Goal: Transaction & Acquisition: Purchase product/service

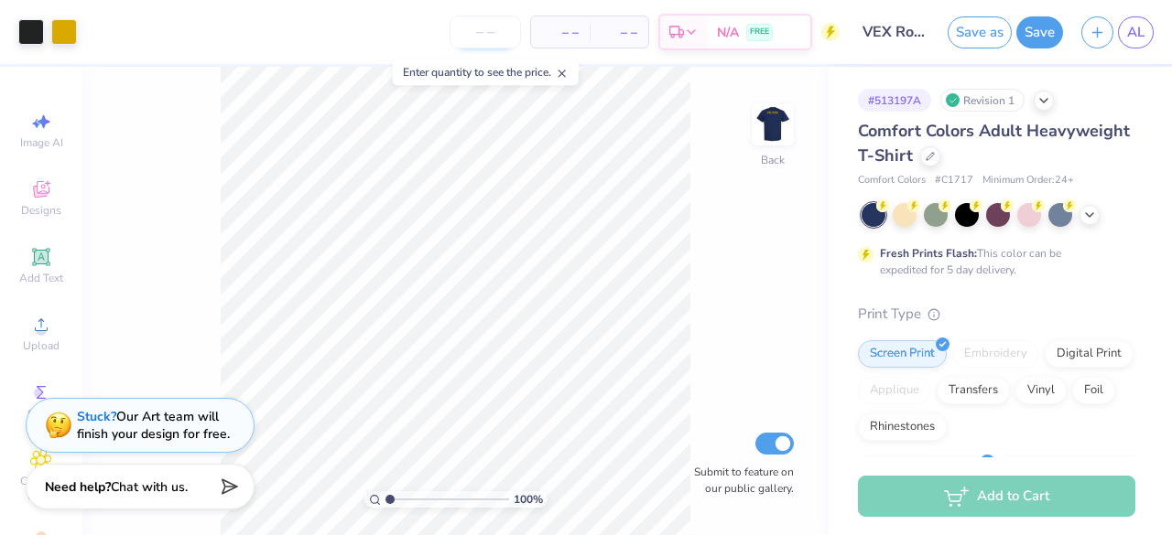
click at [483, 36] on input "number" at bounding box center [484, 32] width 71 height 33
type input "12"
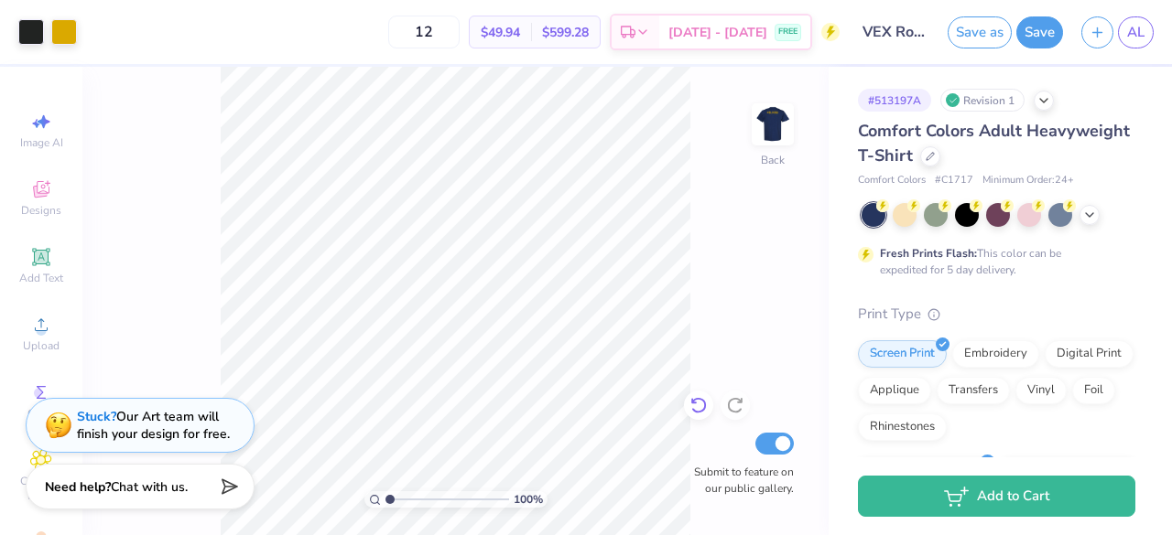
click at [697, 416] on div at bounding box center [698, 405] width 29 height 29
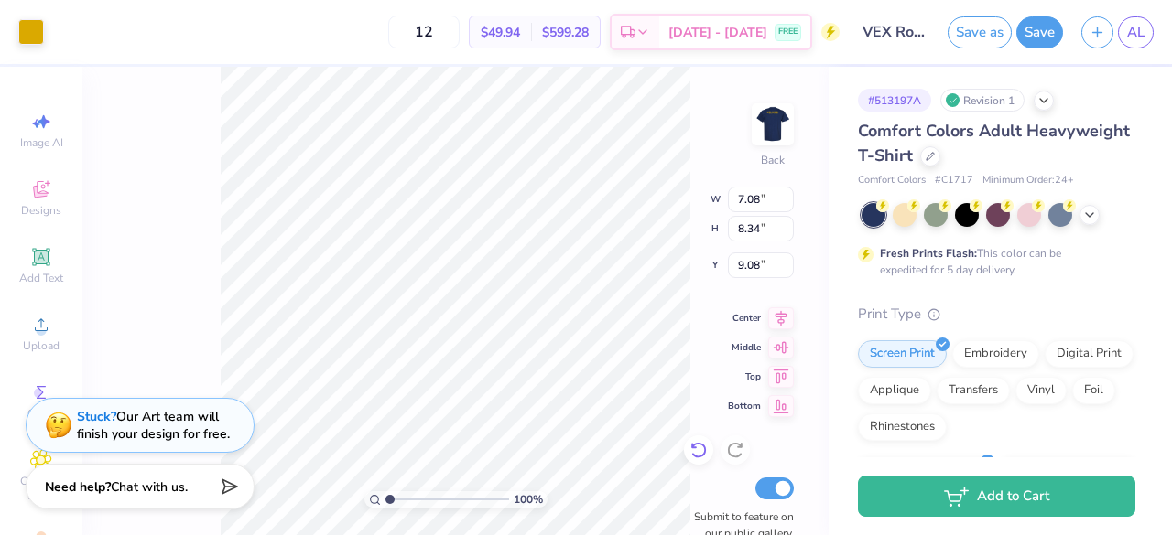
type input "7.08"
type input "8.34"
type input "7.05"
type input "7.87"
type input "9.28"
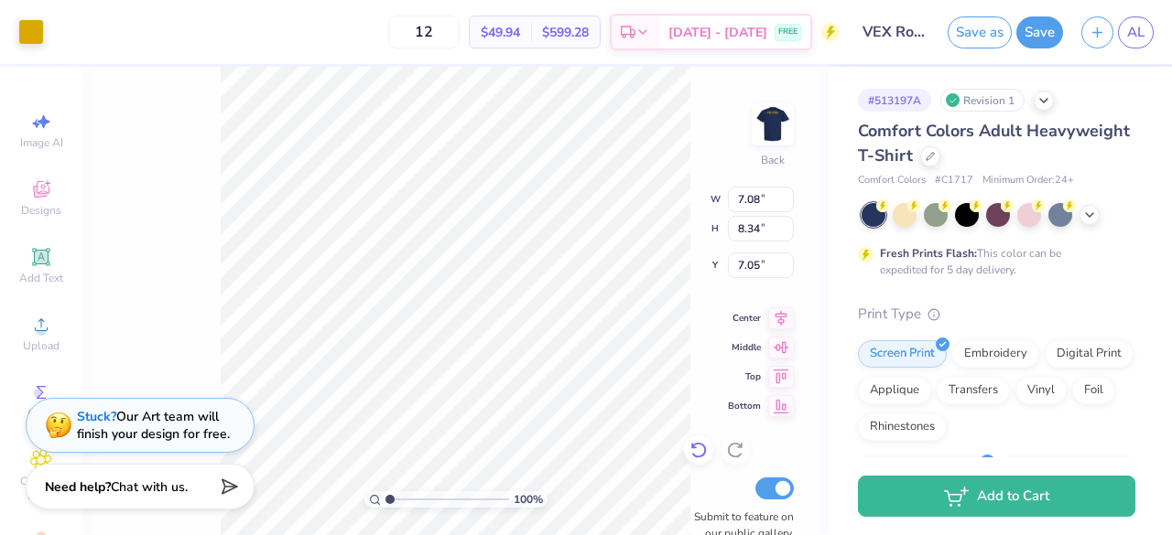
type input "6.11"
type input "6.58"
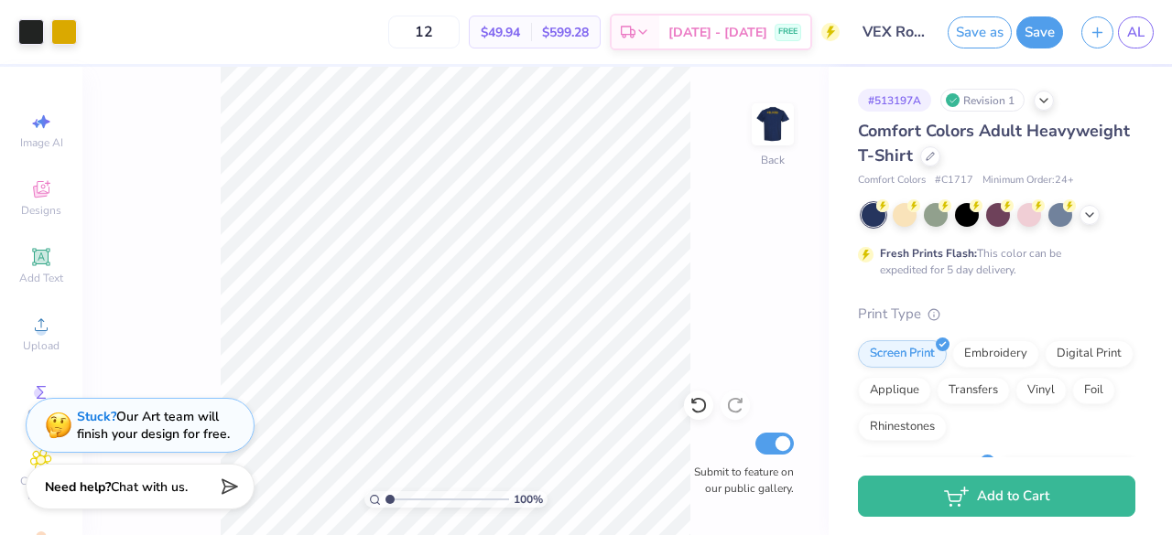
click at [520, 27] on span "$49.94" at bounding box center [500, 32] width 39 height 19
click at [459, 34] on input "12" at bounding box center [423, 32] width 71 height 33
click at [774, 118] on img at bounding box center [772, 124] width 73 height 73
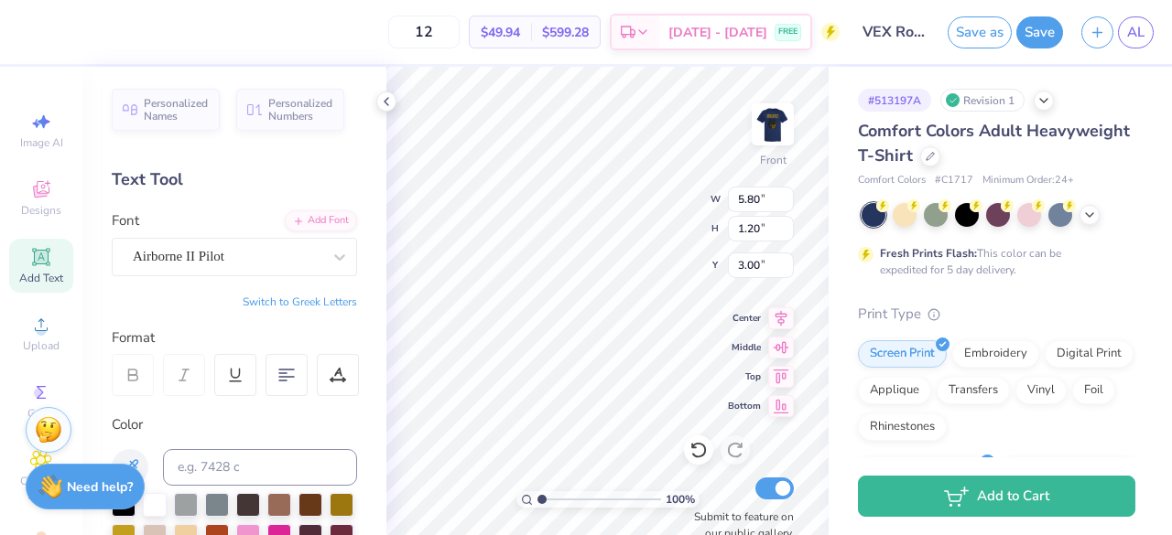
type input "5.80"
type input "1.20"
click at [760, 114] on img at bounding box center [772, 124] width 73 height 73
type input "15.37"
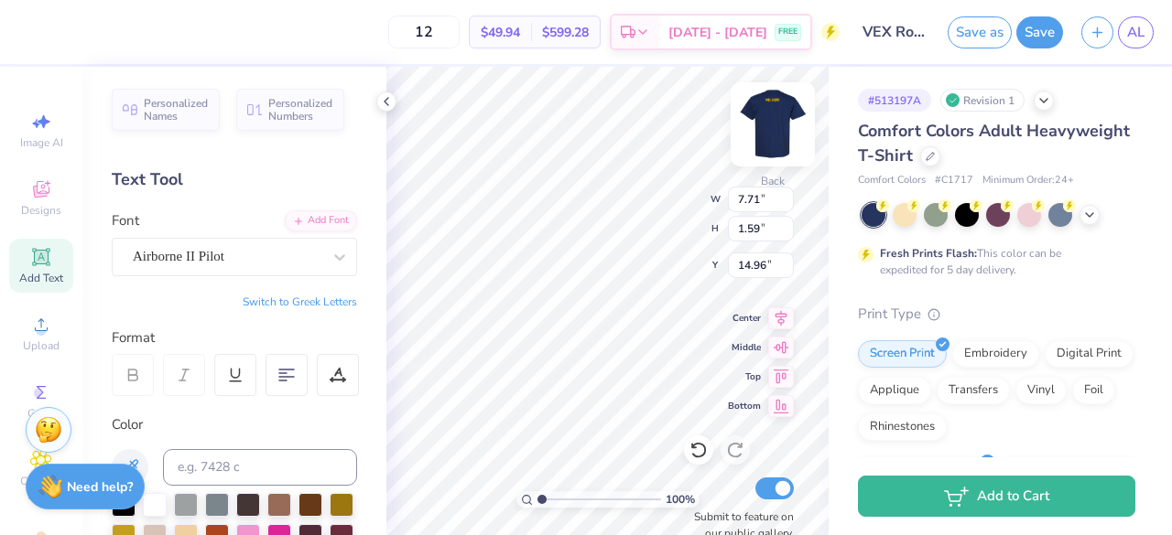
type input "7.71"
type input "1.59"
type input "15.74"
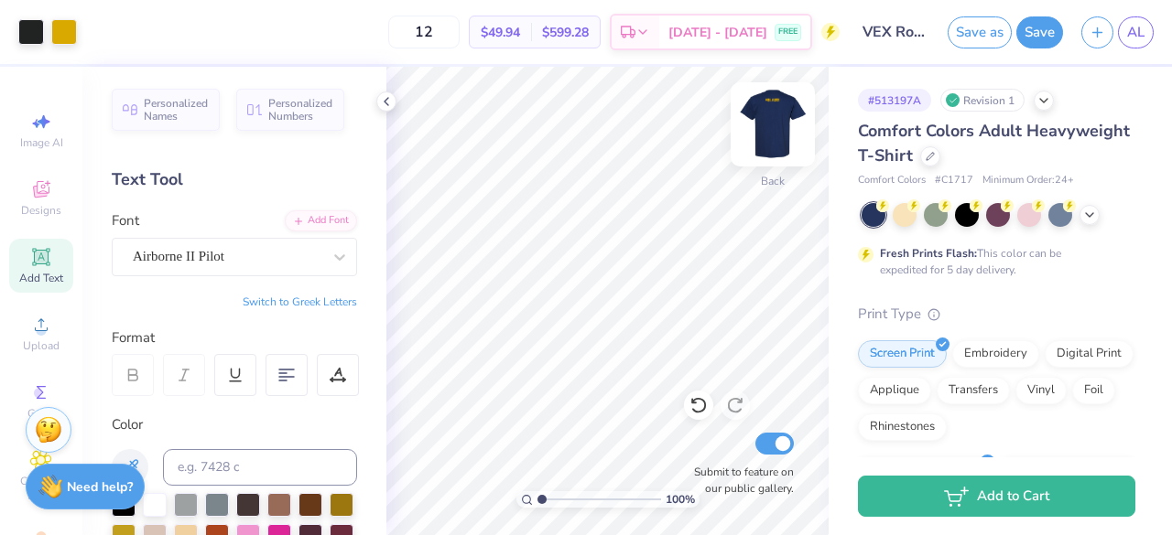
click at [767, 117] on img at bounding box center [772, 124] width 73 height 73
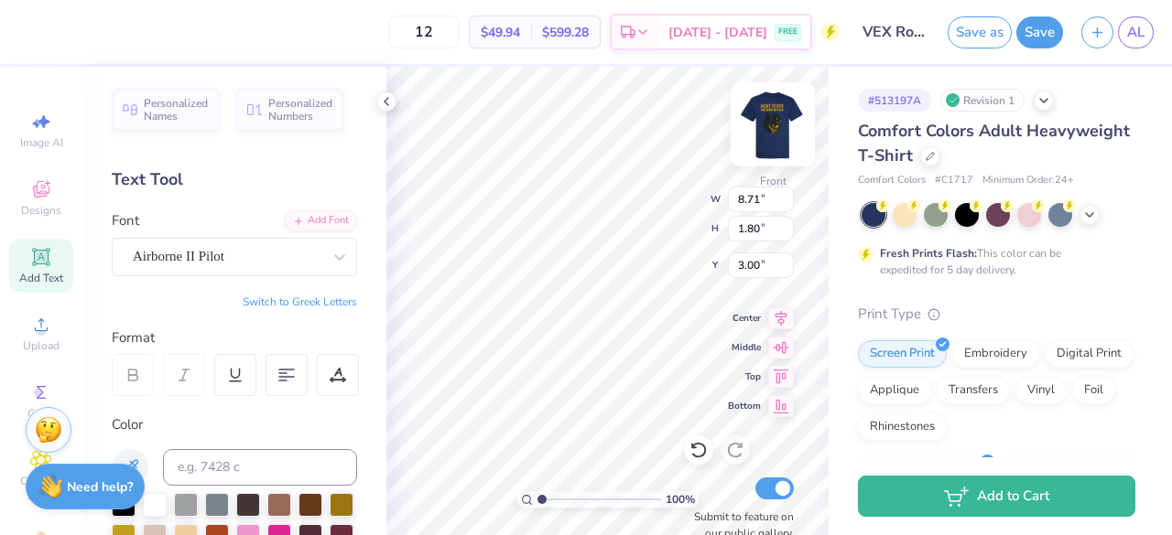
type input "8.71"
type input "1.80"
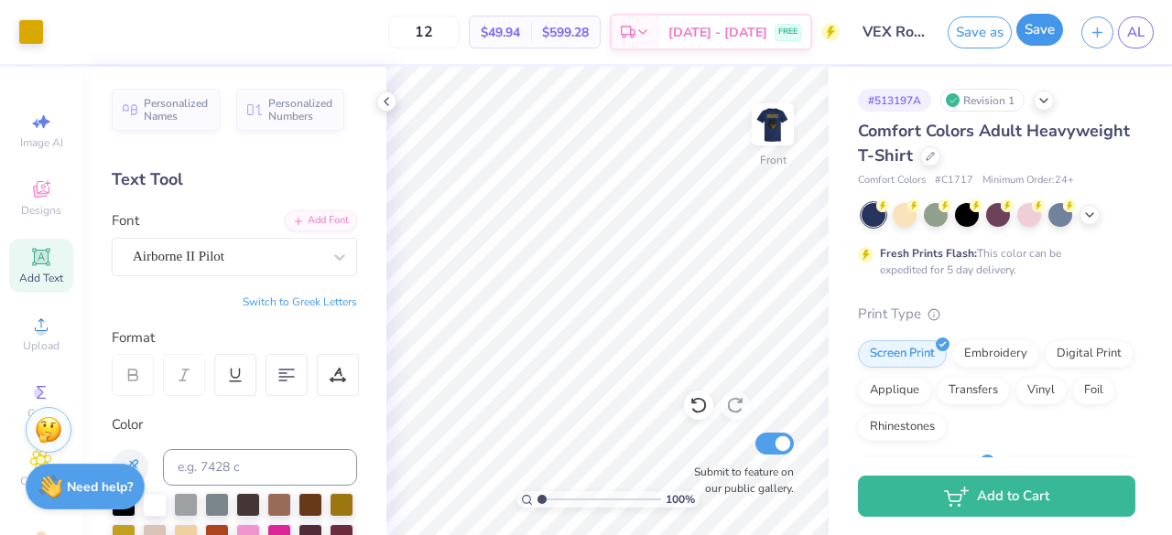
click at [1023, 32] on button "Save" at bounding box center [1039, 30] width 47 height 32
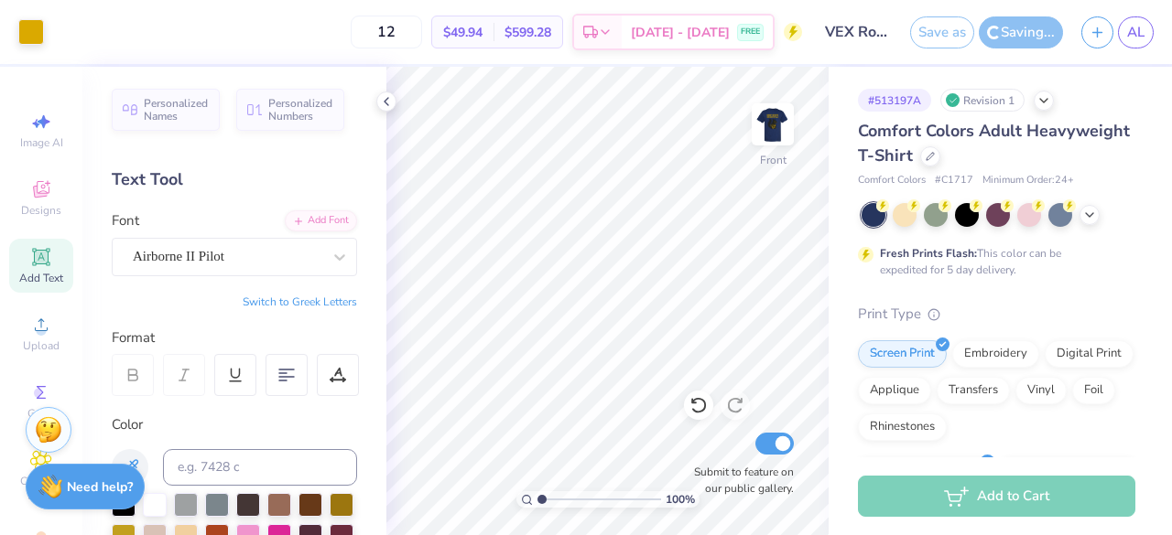
scroll to position [0, 0]
click at [1130, 22] on span "AL" at bounding box center [1135, 32] width 17 height 21
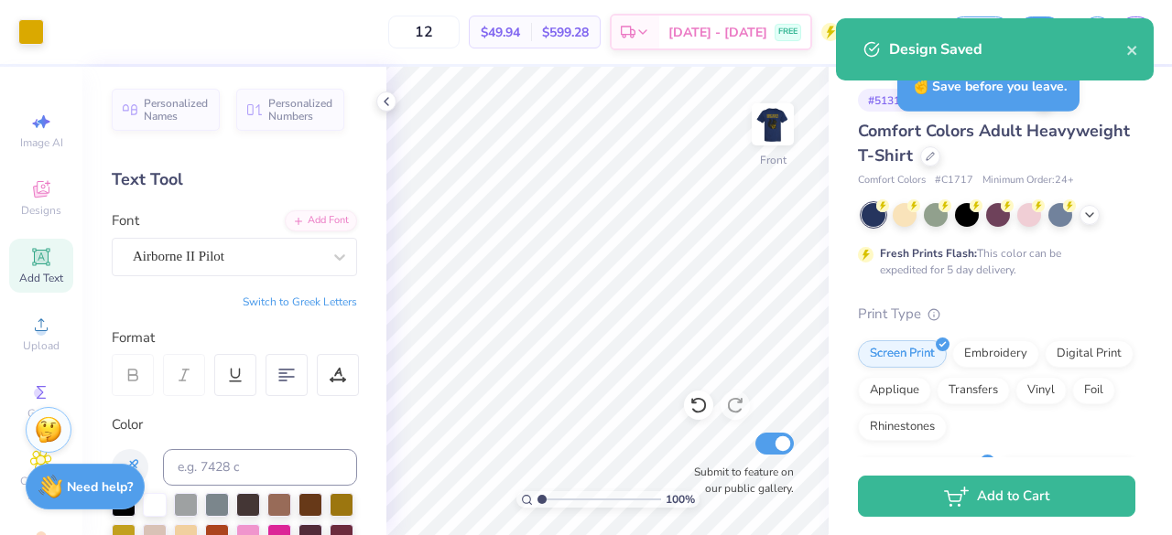
click at [1135, 25] on div "Design Saved" at bounding box center [995, 49] width 318 height 62
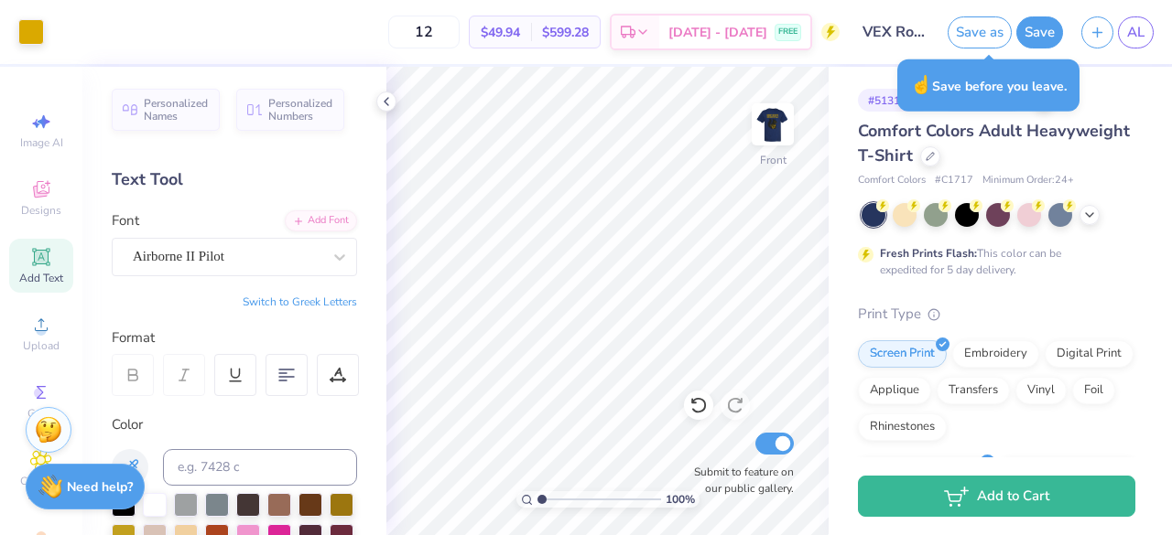
click at [1128, 53] on div "Design Saved" at bounding box center [994, 56] width 325 height 83
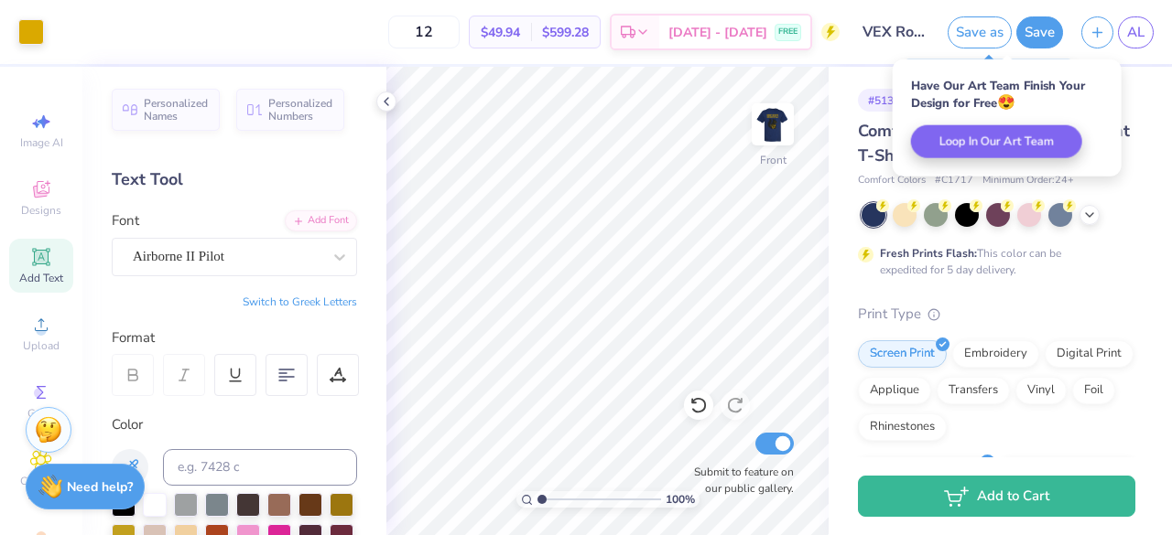
click at [1130, 40] on body "Art colors 12 $49.94 Per Item $599.28 Total Est. Delivery Sep 10 - 13 FREE Desi…" at bounding box center [586, 267] width 1172 height 535
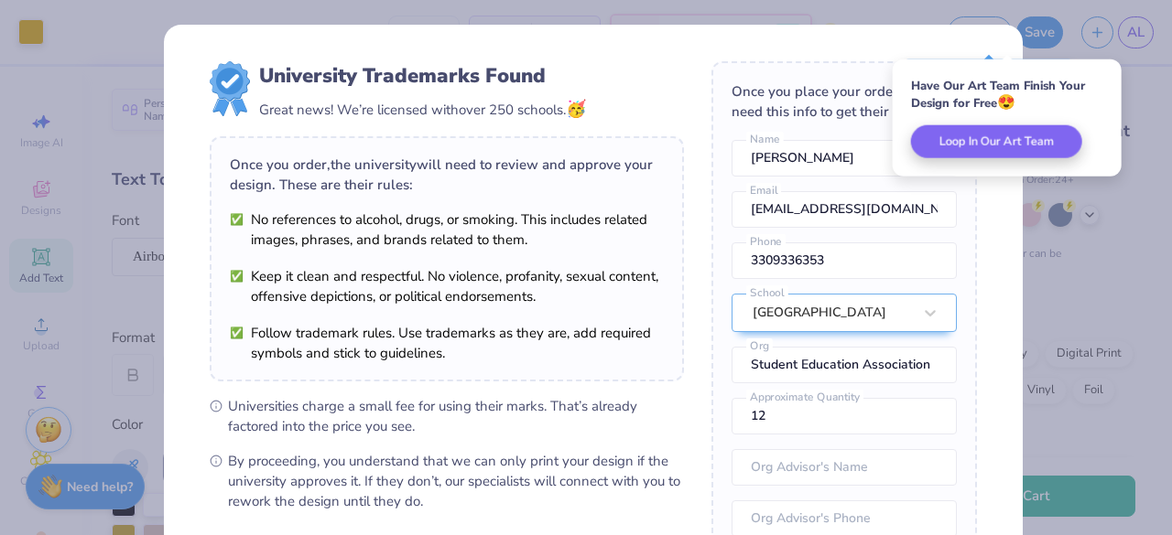
scroll to position [259, 0]
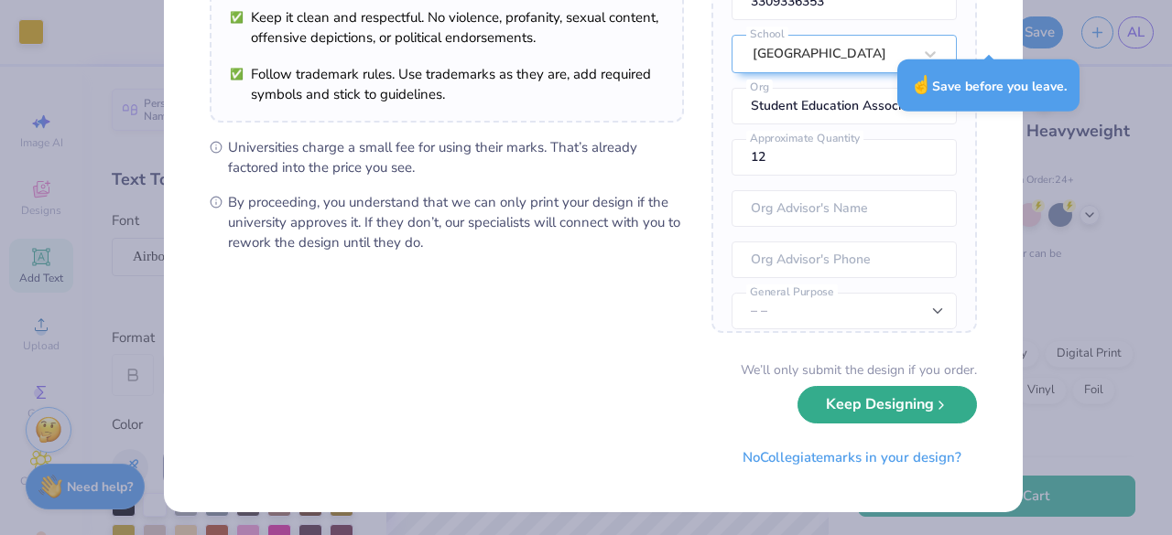
click at [855, 411] on button "Keep Designing" at bounding box center [886, 405] width 179 height 38
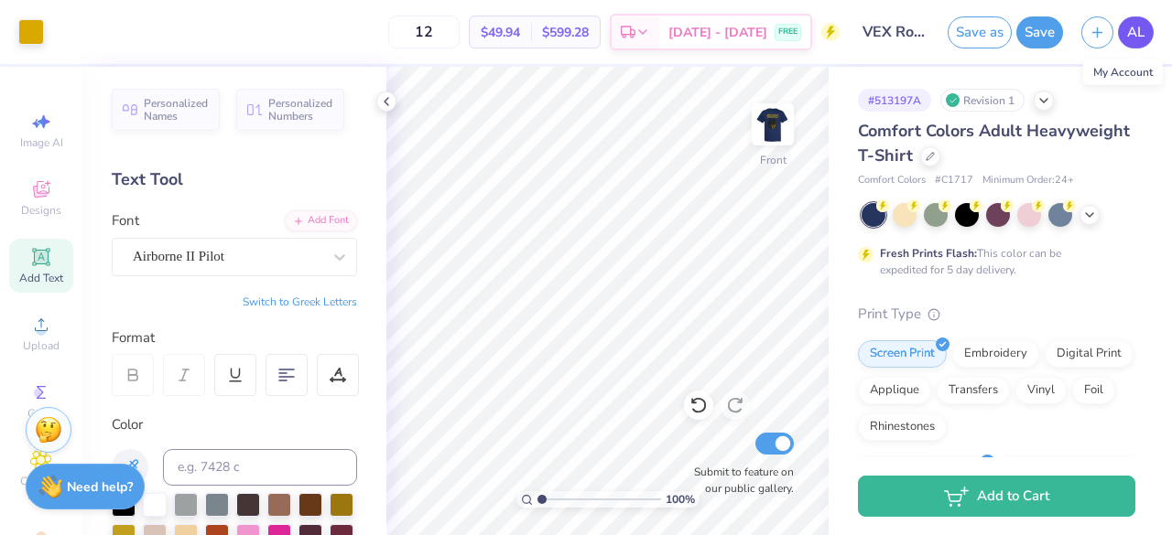
click at [1136, 19] on link "AL" at bounding box center [1136, 32] width 36 height 32
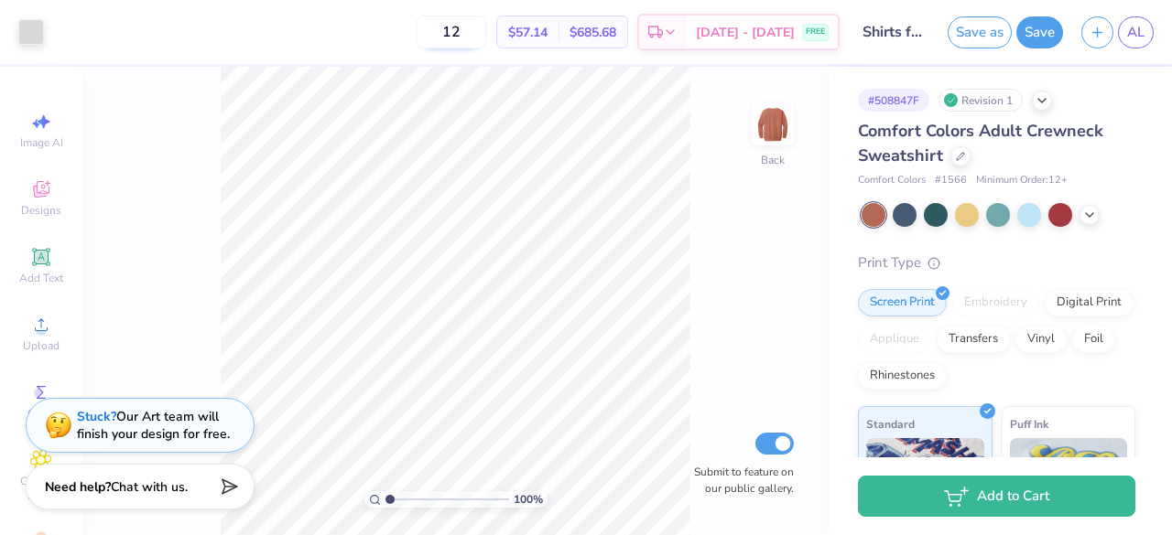
click at [487, 34] on input "12" at bounding box center [451, 32] width 71 height 33
type input "1"
click at [477, 29] on input "30" at bounding box center [440, 32] width 71 height 33
type input "30"
click at [427, 32] on div "30 $49.86 Per Item $1,495.80 Total Est. Delivery [DATE] - [DATE] FREE" at bounding box center [446, 32] width 786 height 64
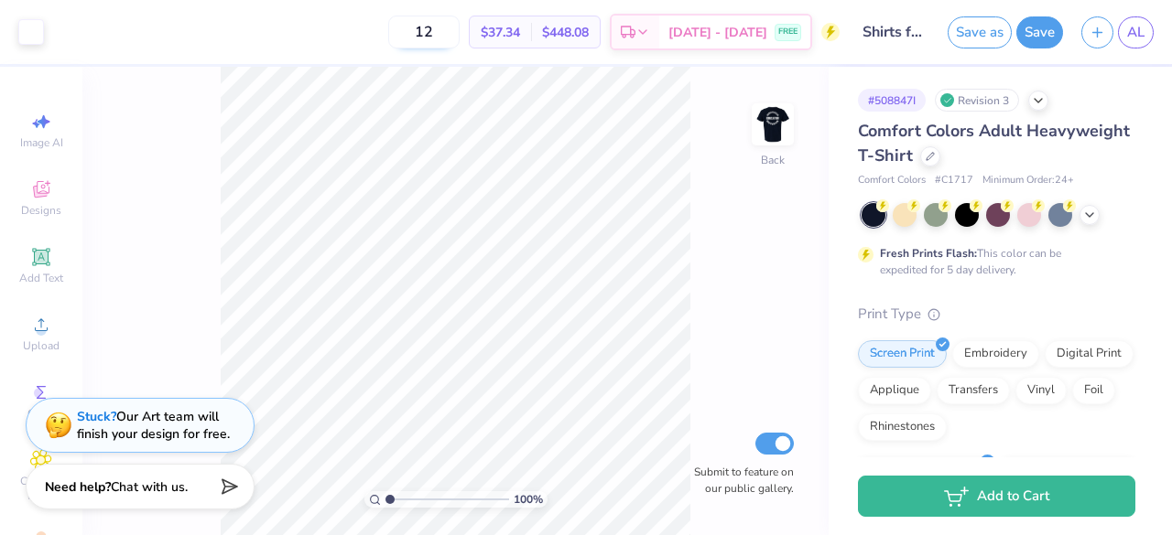
click at [497, 30] on div "$37.34 Per Item" at bounding box center [500, 31] width 61 height 31
click at [459, 27] on input "12" at bounding box center [423, 32] width 71 height 33
type input "1"
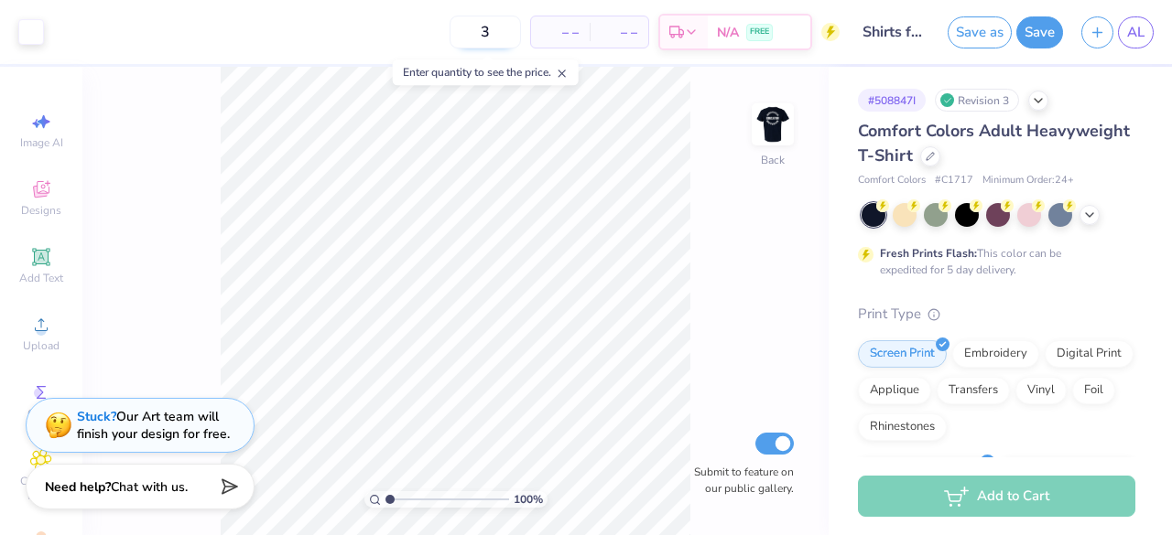
type input "30"
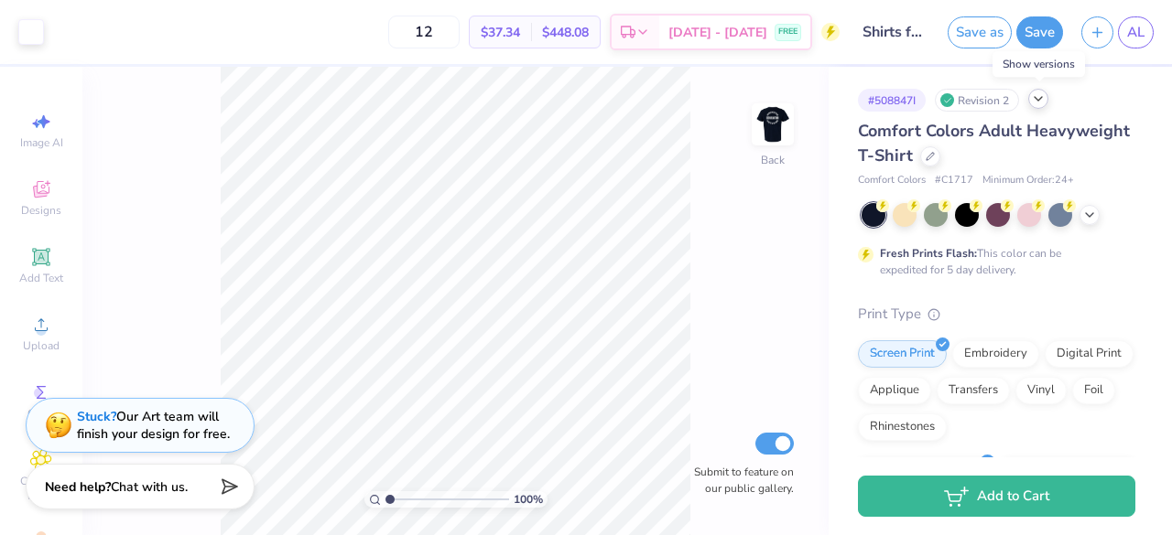
click at [1042, 96] on icon at bounding box center [1038, 99] width 15 height 15
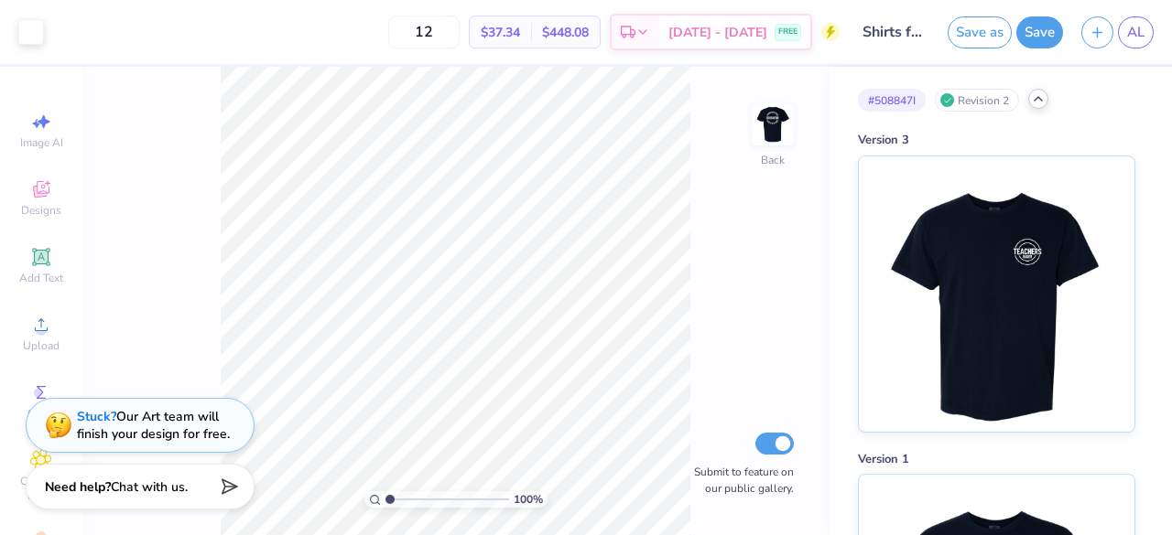
click at [1042, 101] on icon at bounding box center [1038, 99] width 15 height 15
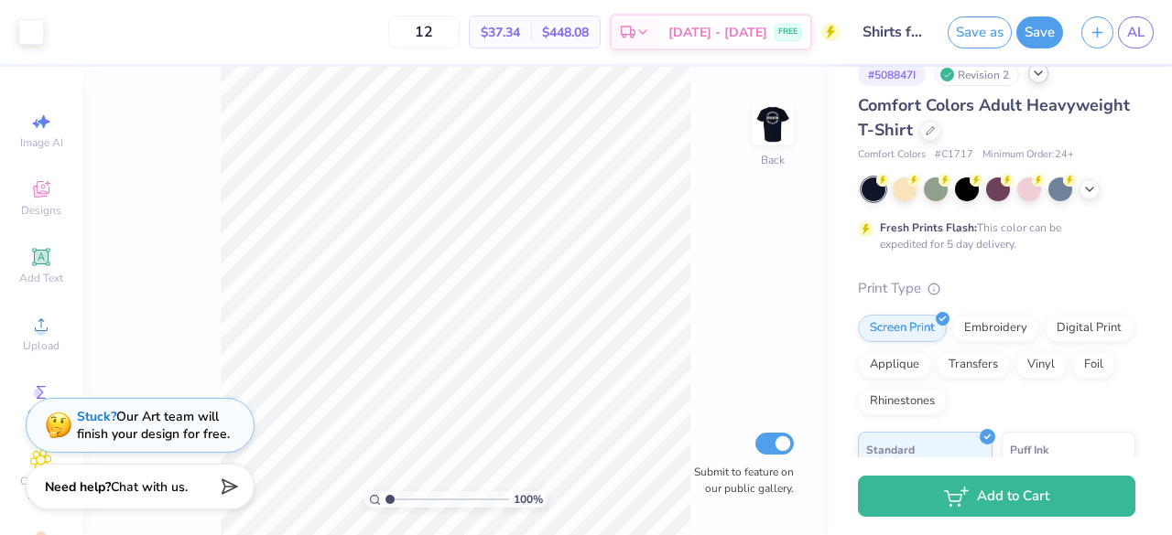
scroll to position [25, 0]
click at [935, 125] on icon at bounding box center [929, 129] width 9 height 9
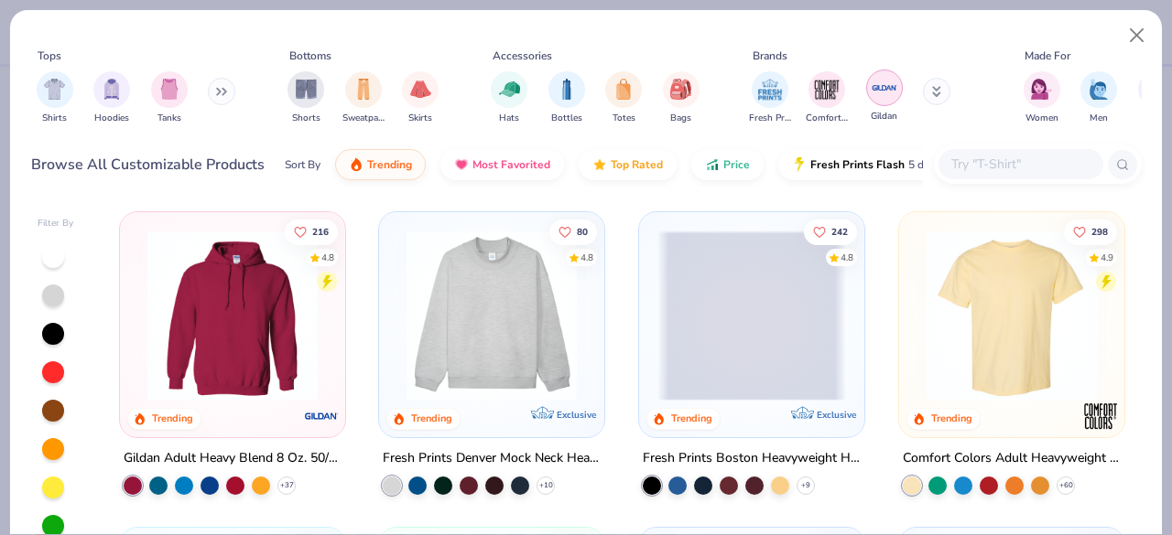
click at [882, 81] on img "filter for Gildan" at bounding box center [883, 87] width 27 height 27
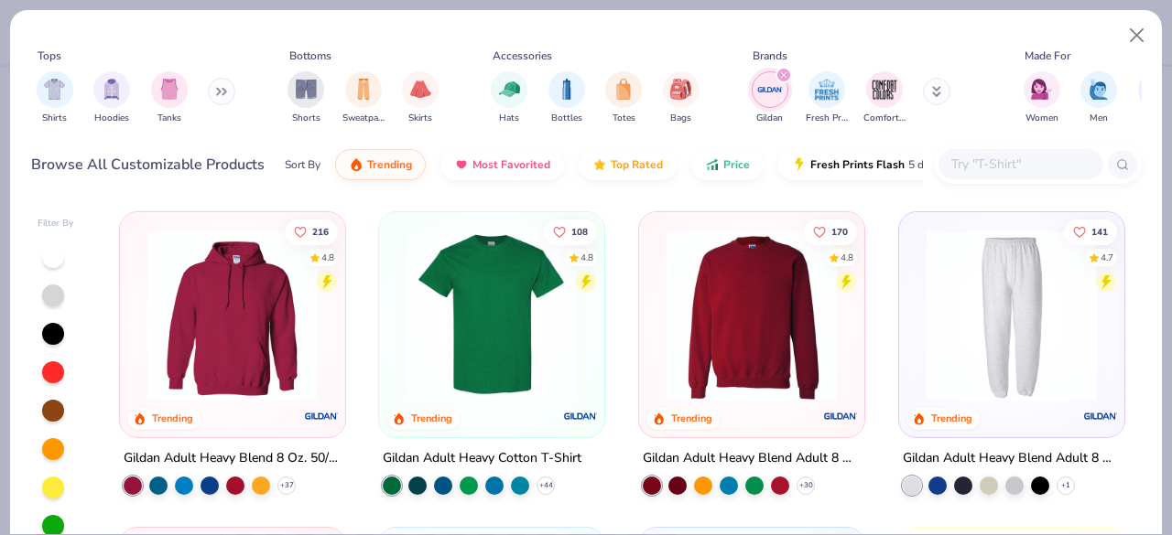
scroll to position [1, 0]
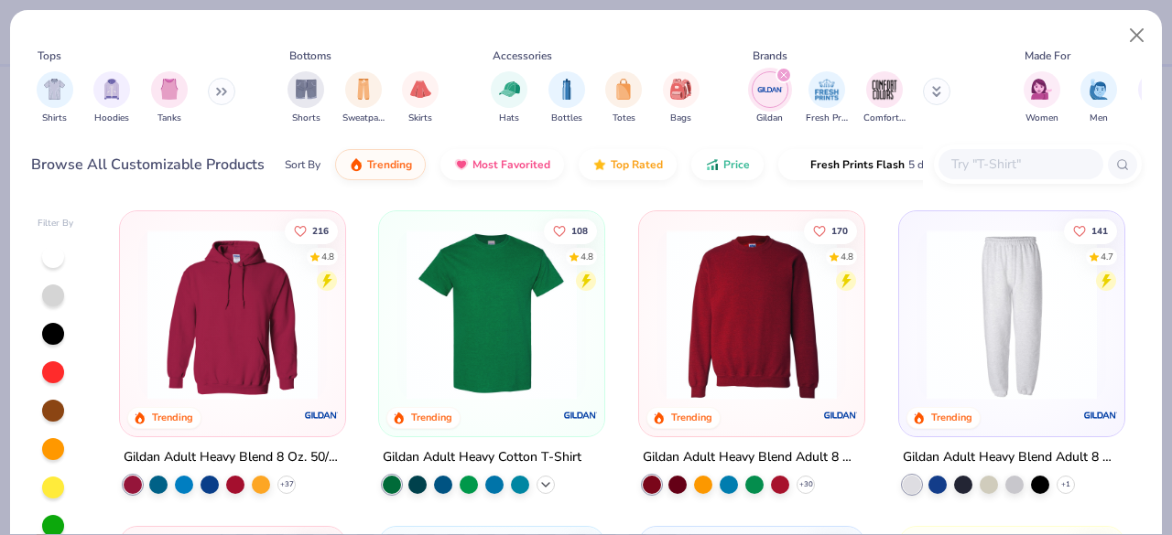
click at [538, 479] on icon at bounding box center [545, 485] width 15 height 15
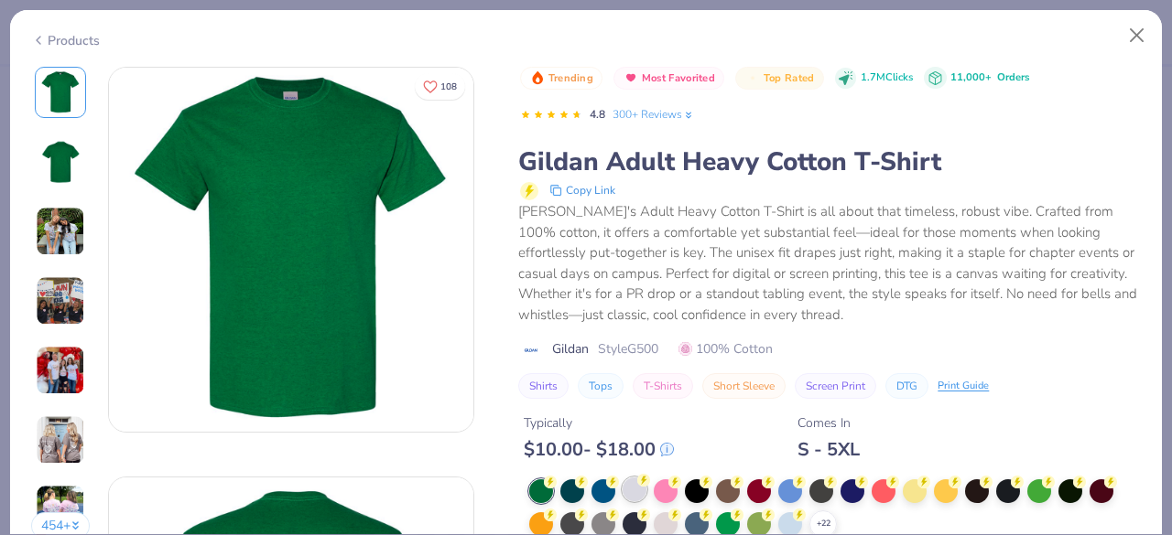
click at [626, 483] on div at bounding box center [634, 490] width 24 height 24
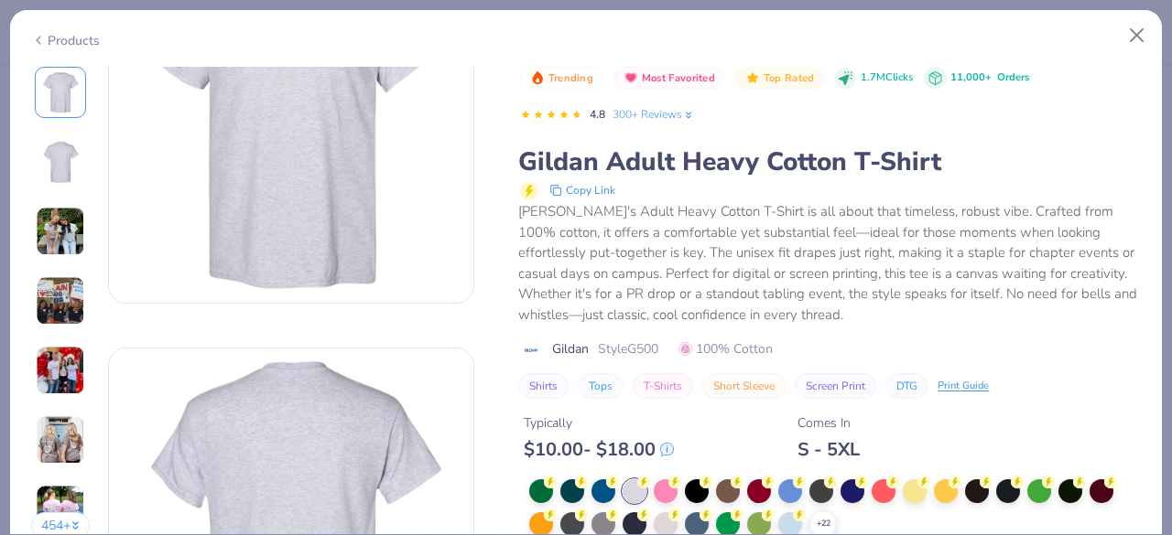
scroll to position [131, 0]
click at [703, 484] on circle at bounding box center [705, 480] width 13 height 13
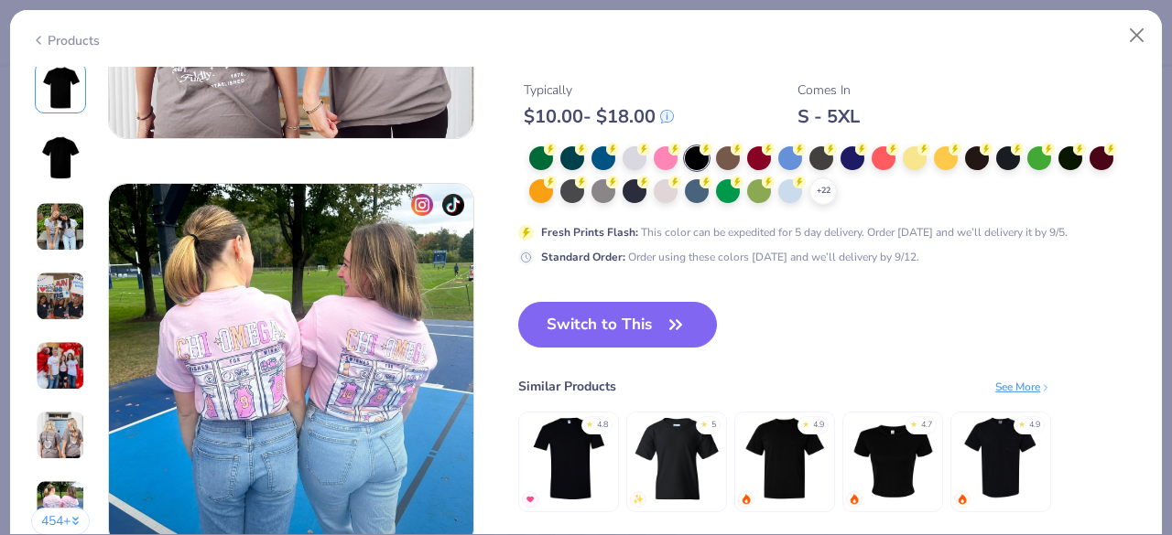
scroll to position [2337, 0]
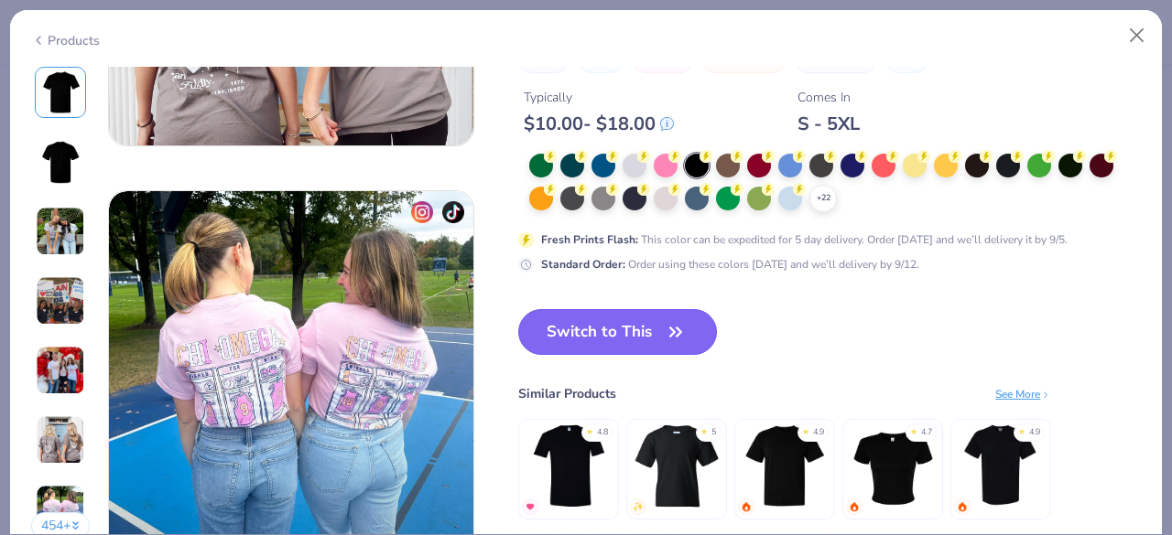
click at [679, 319] on icon "button" at bounding box center [676, 332] width 26 height 26
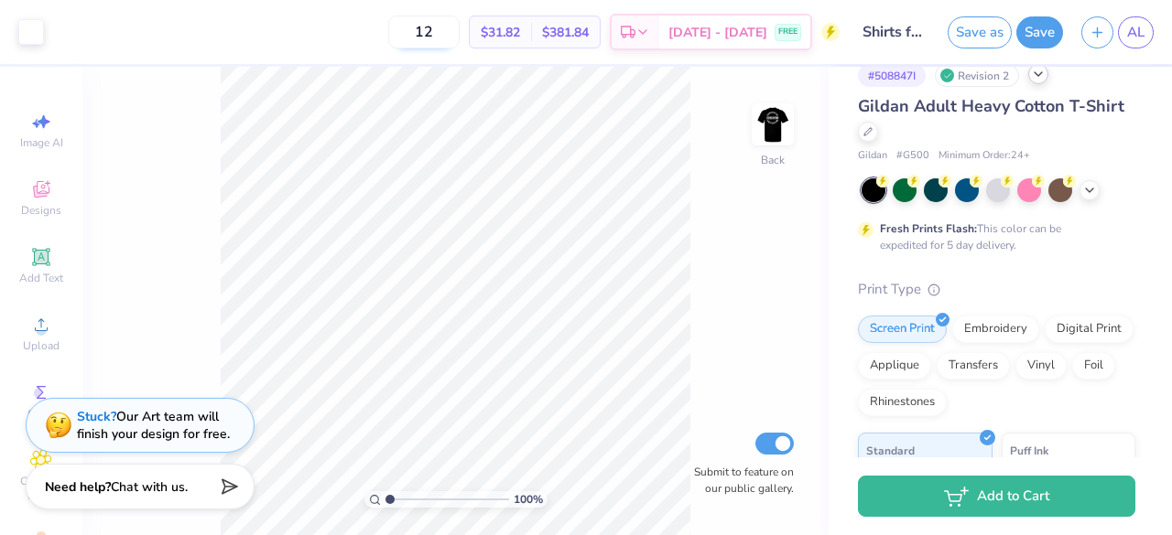
click at [459, 28] on input "12" at bounding box center [423, 32] width 71 height 33
type input "1"
type input "30"
